Goal: Information Seeking & Learning: Learn about a topic

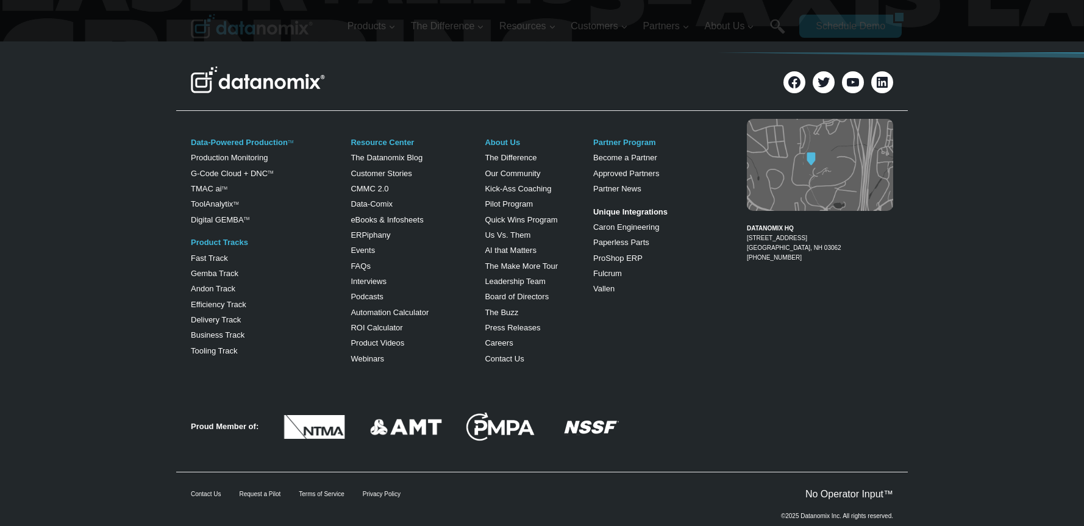
scroll to position [4908, 0]
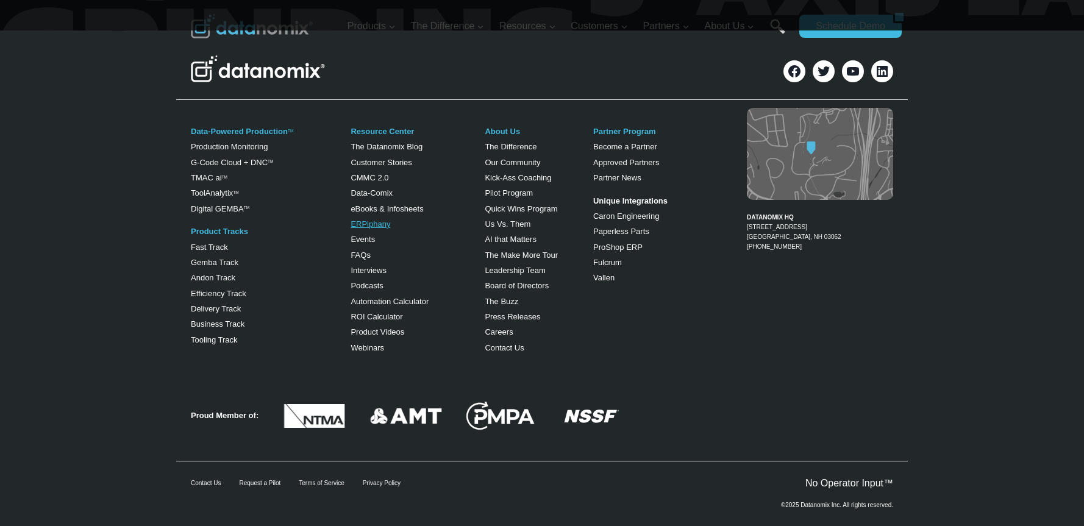
click at [369, 219] on link "ERPiphany" at bounding box center [371, 223] width 40 height 9
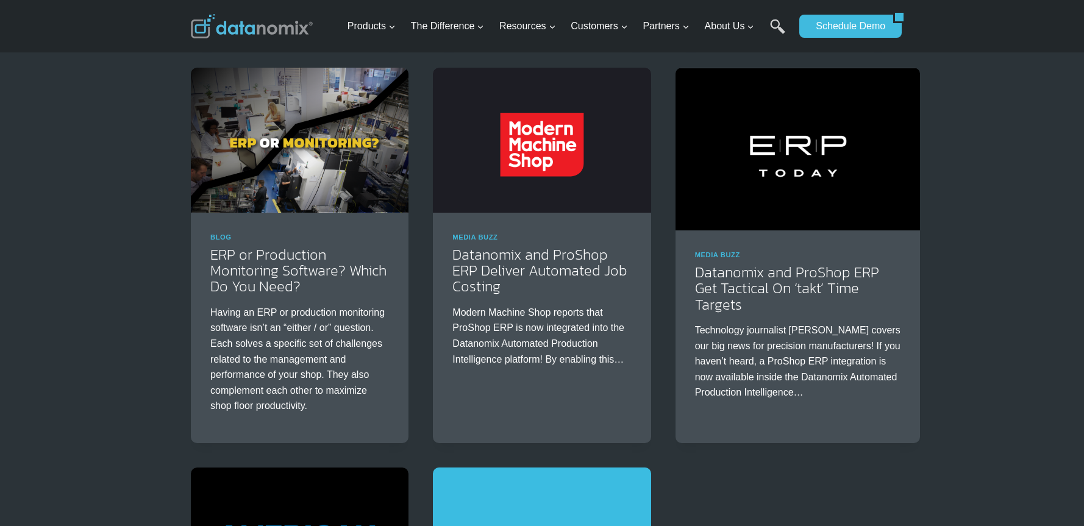
scroll to position [854, 0]
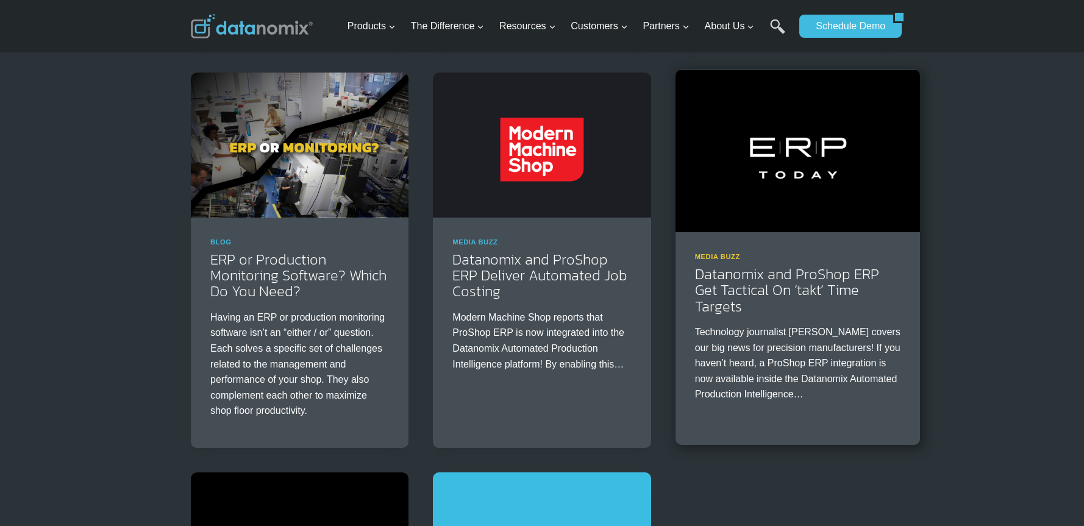
click at [721, 253] on link "Media Buzz" at bounding box center [717, 256] width 45 height 7
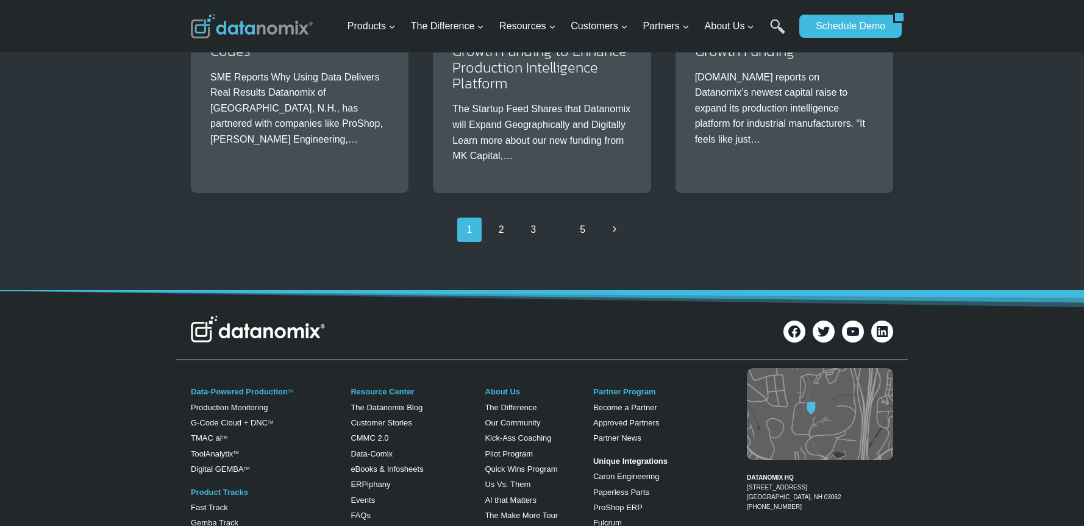
scroll to position [2073, 0]
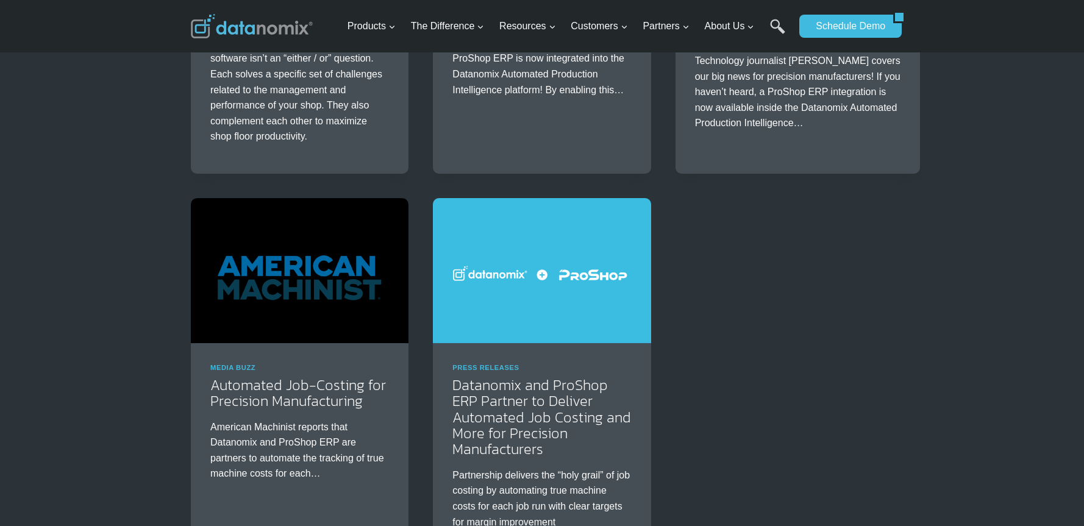
scroll to position [1157, 0]
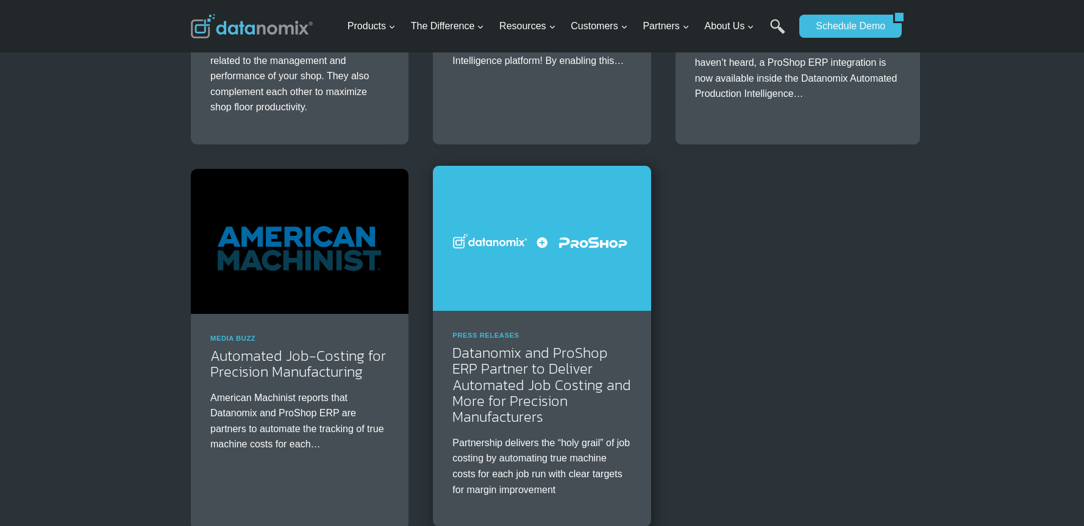
click at [522, 285] on img at bounding box center [542, 238] width 218 height 145
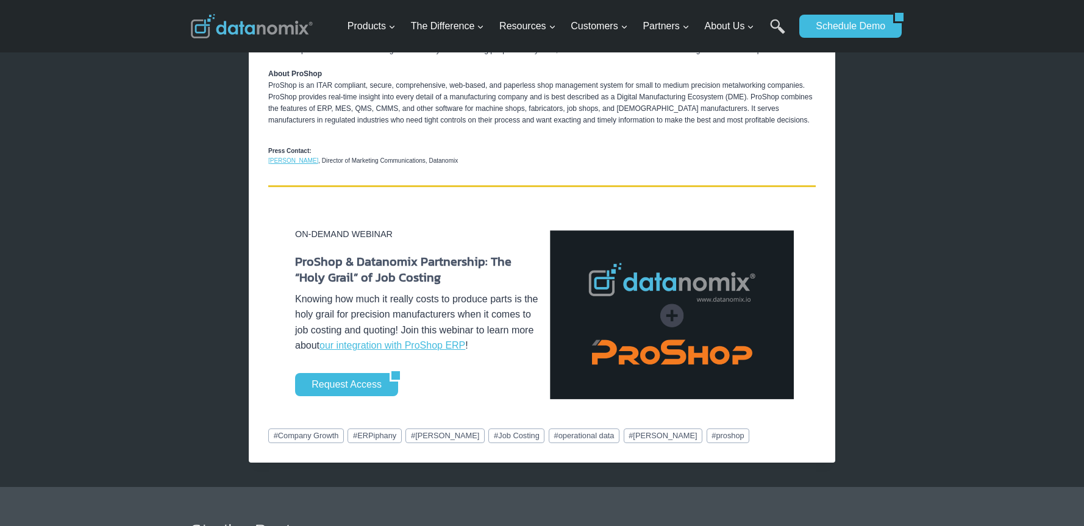
scroll to position [1890, 0]
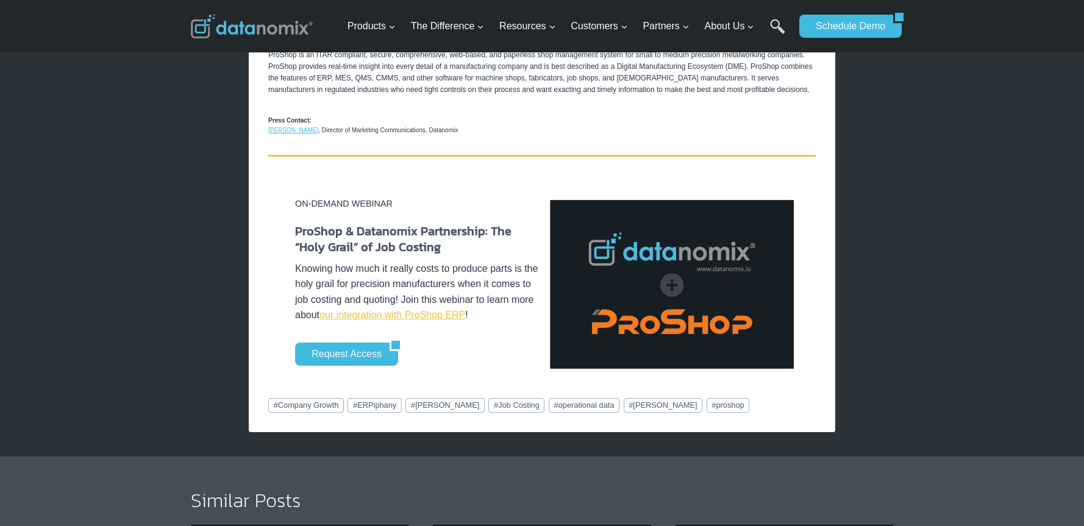
click at [406, 320] on link "our integration with ProShop ERP" at bounding box center [392, 315] width 146 height 10
